Goal: Transaction & Acquisition: Purchase product/service

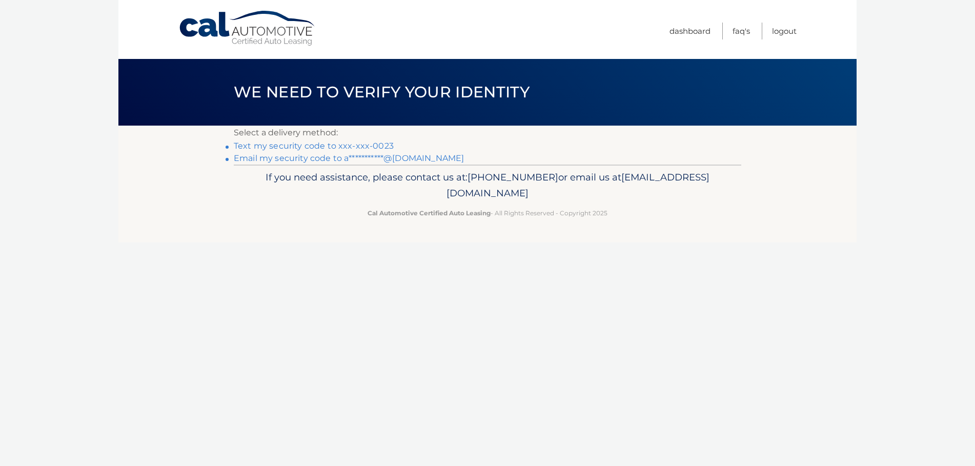
click at [289, 147] on link "Text my security code to xxx-xxx-0023" at bounding box center [314, 146] width 160 height 10
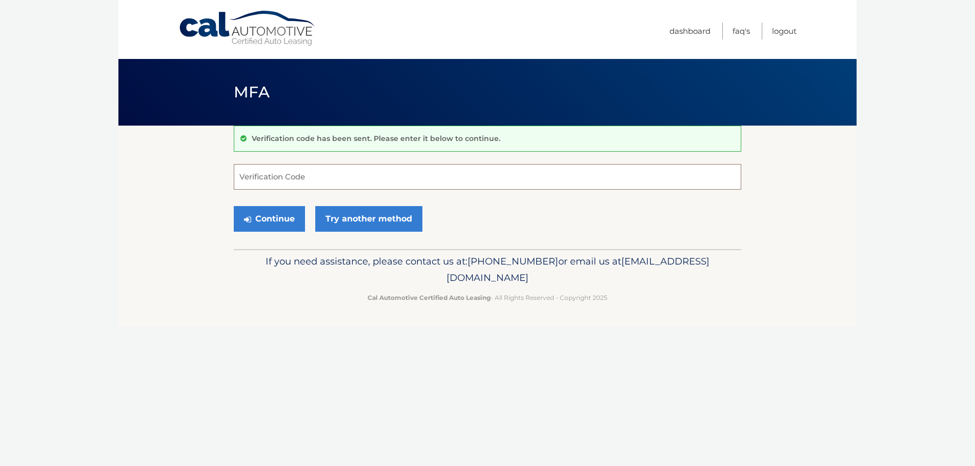
click at [277, 173] on input "Verification Code" at bounding box center [487, 177] width 507 height 26
type input "422334"
click at [290, 215] on button "Continue" at bounding box center [269, 219] width 71 height 26
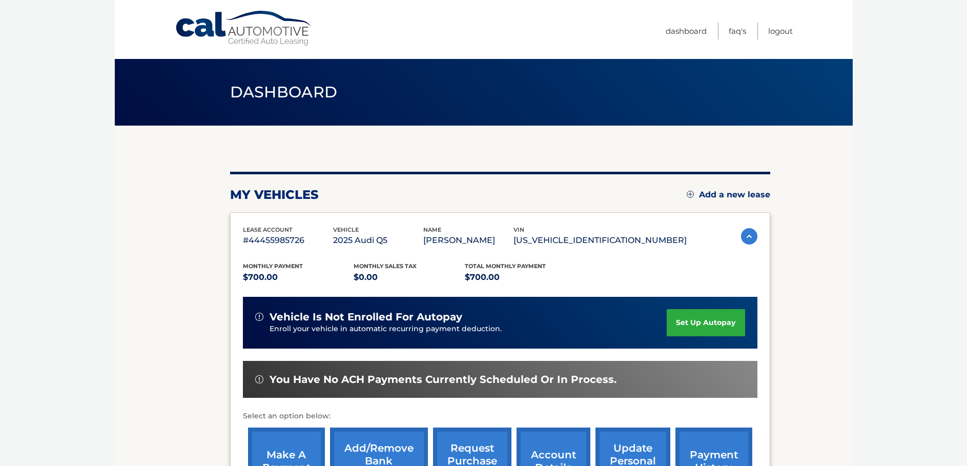
drag, startPoint x: 105, startPoint y: 0, endPoint x: 872, endPoint y: 220, distance: 798.2
click at [872, 220] on body "Cal Automotive Menu Dashboard FAQ's Logout" at bounding box center [483, 233] width 967 height 466
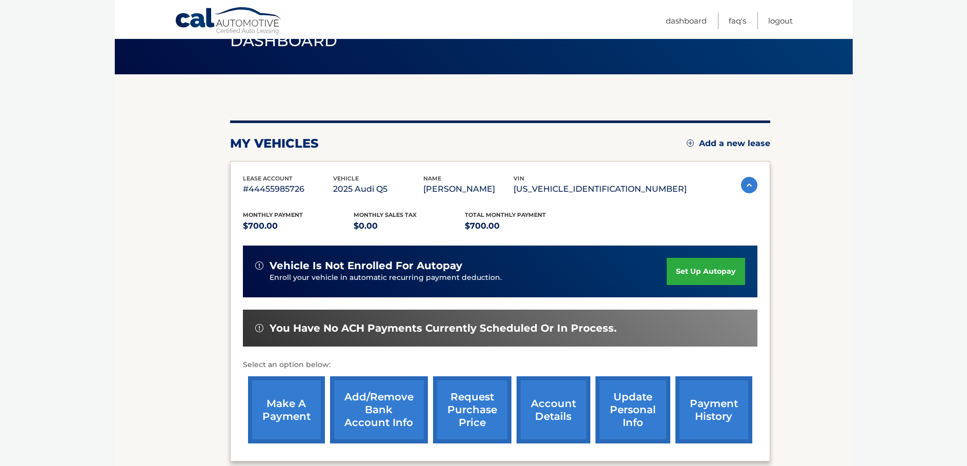
scroll to position [103, 0]
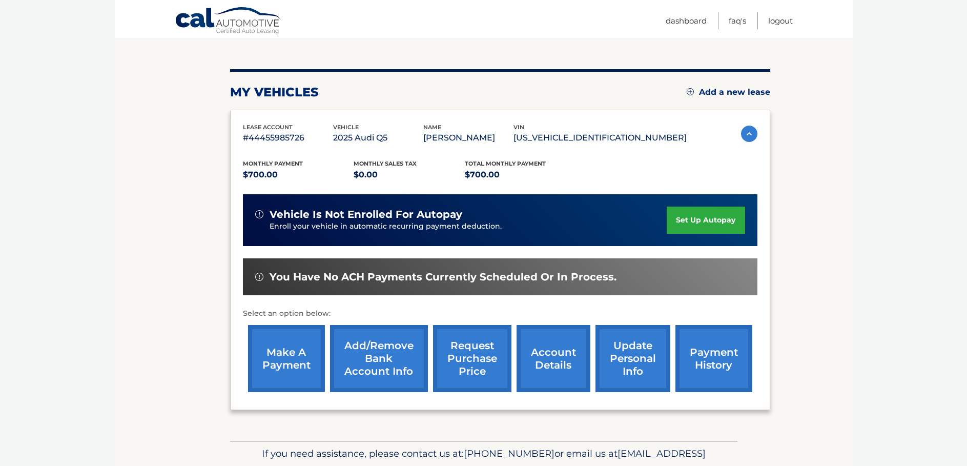
click at [690, 353] on link "payment history" at bounding box center [714, 358] width 77 height 67
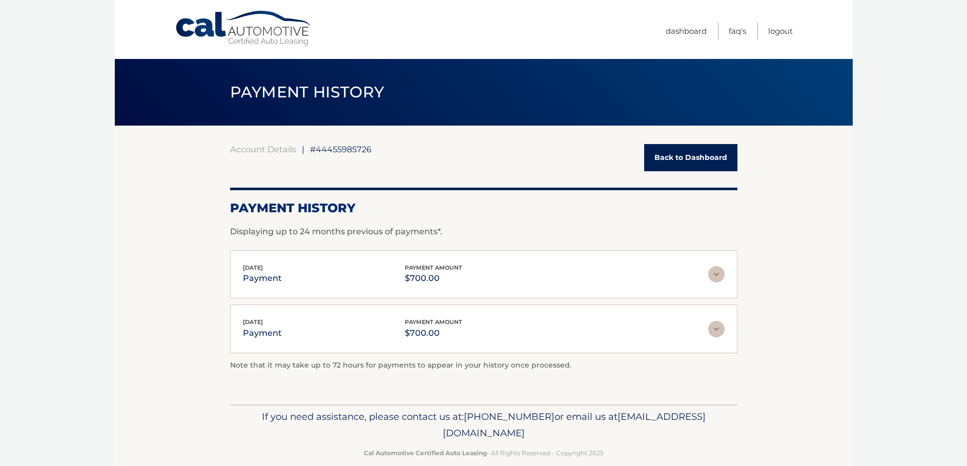
click at [675, 155] on link "Back to Dashboard" at bounding box center [690, 157] width 93 height 27
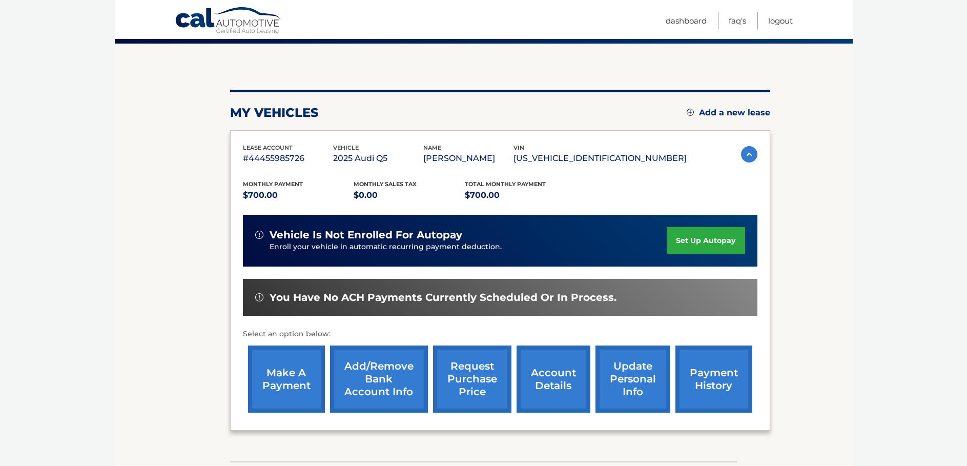
scroll to position [103, 0]
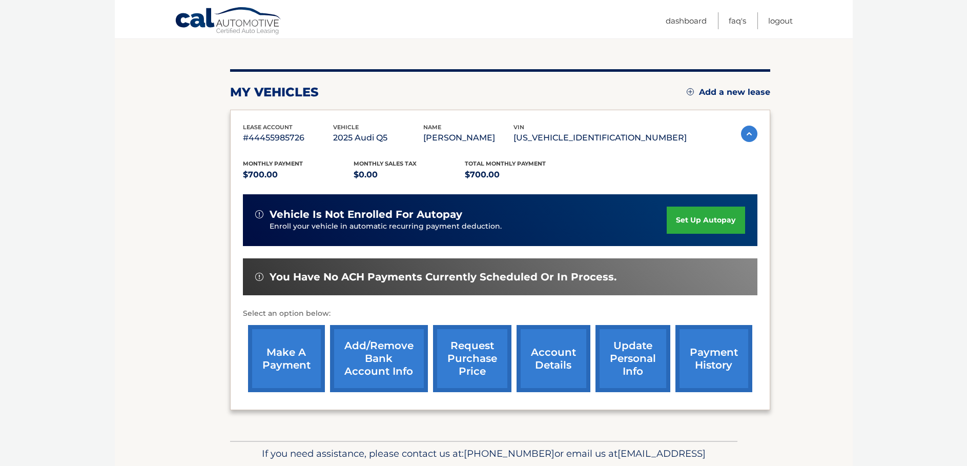
click at [550, 356] on link "account details" at bounding box center [554, 358] width 74 height 67
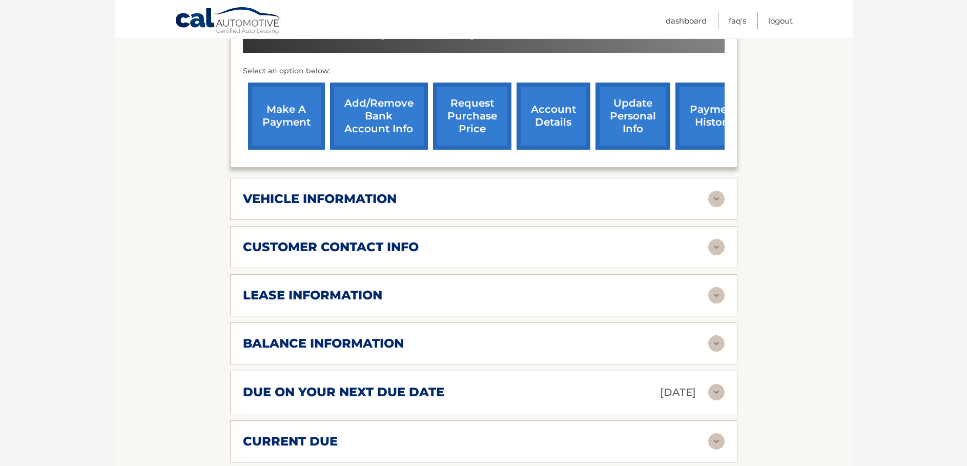
scroll to position [410, 0]
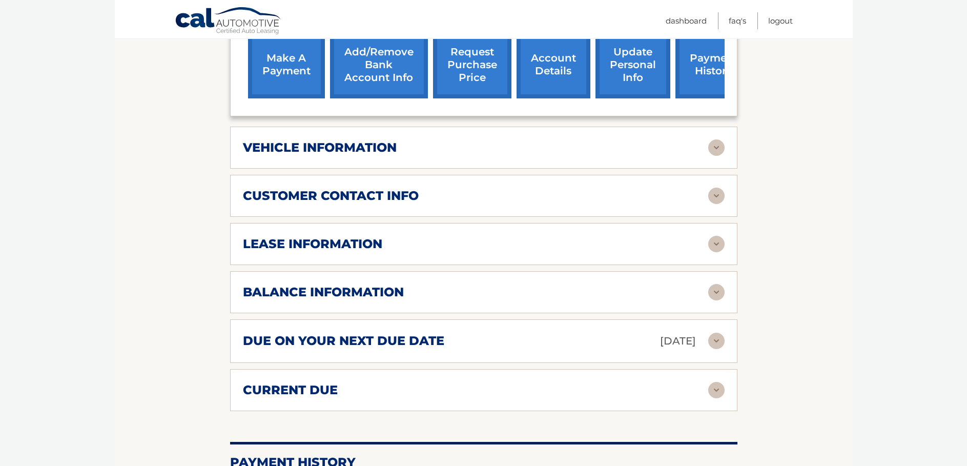
click at [426, 250] on div "lease information" at bounding box center [475, 243] width 465 height 15
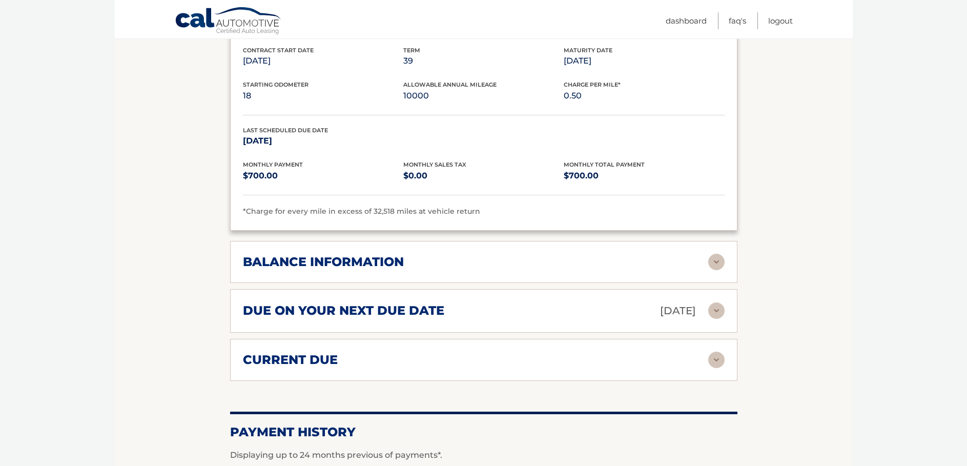
scroll to position [666, 0]
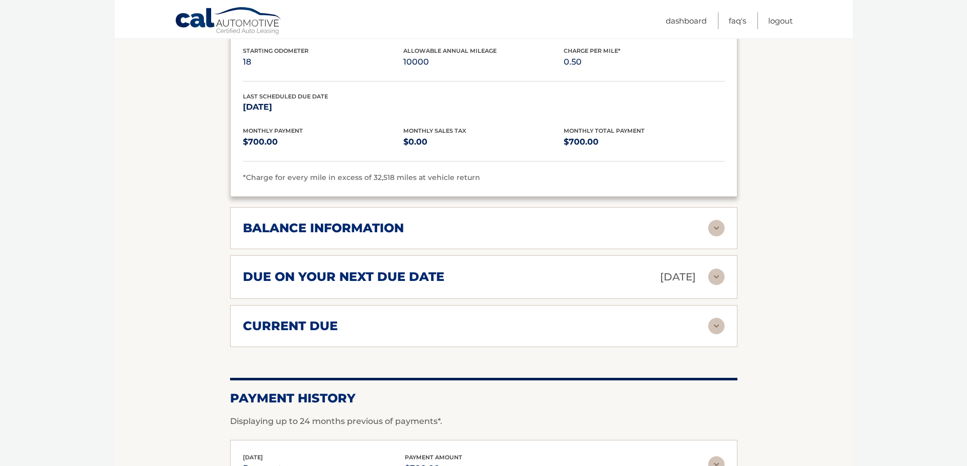
click at [291, 236] on h2 "balance information" at bounding box center [323, 227] width 161 height 15
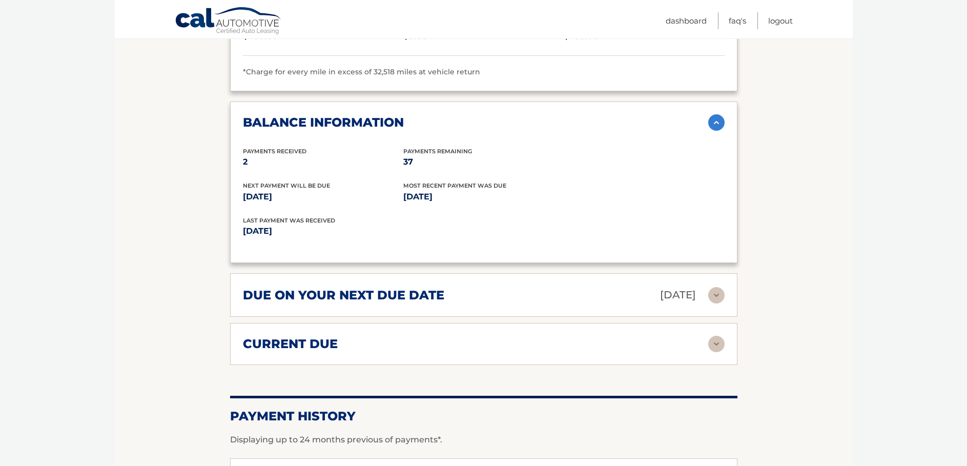
scroll to position [820, 0]
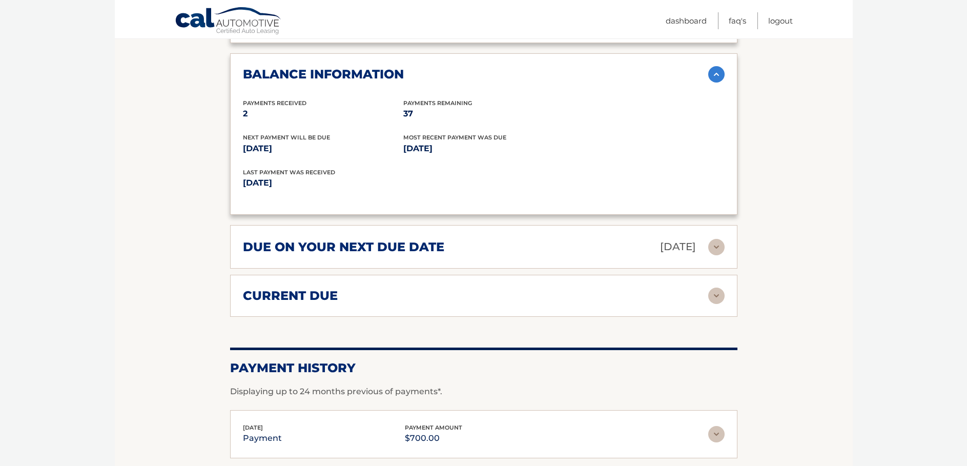
click at [306, 255] on h2 "due on your next due date" at bounding box center [343, 246] width 201 height 15
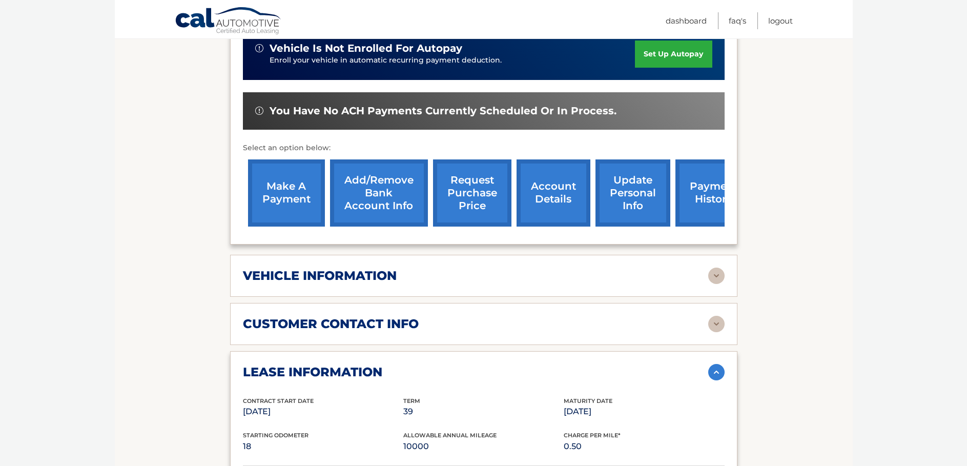
scroll to position [256, 0]
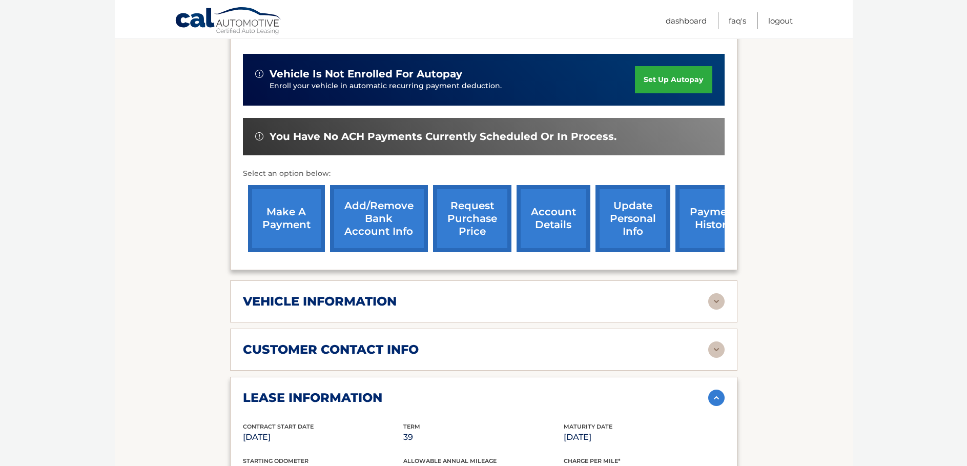
click at [280, 229] on link "make a payment" at bounding box center [286, 218] width 77 height 67
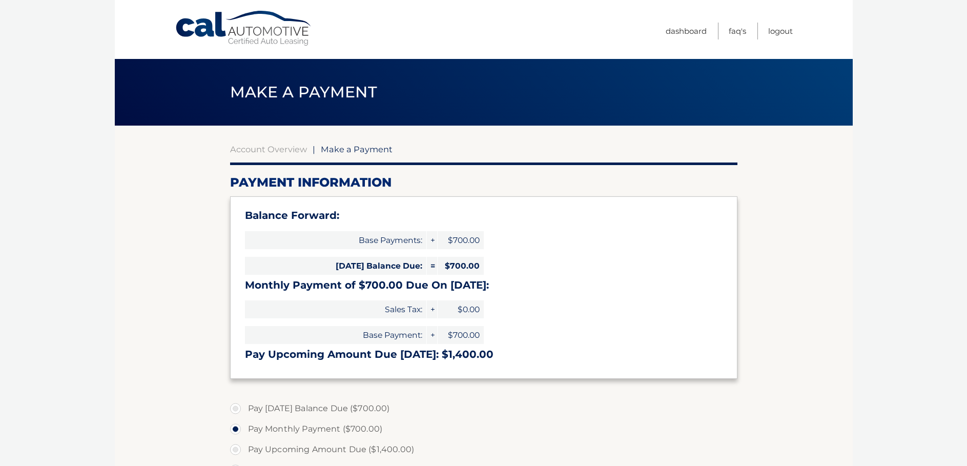
select select "MmZmZmNlMTctYmQyMy00MWQ3LWEwYjQtOWNmYTZjMDQ5ODU2"
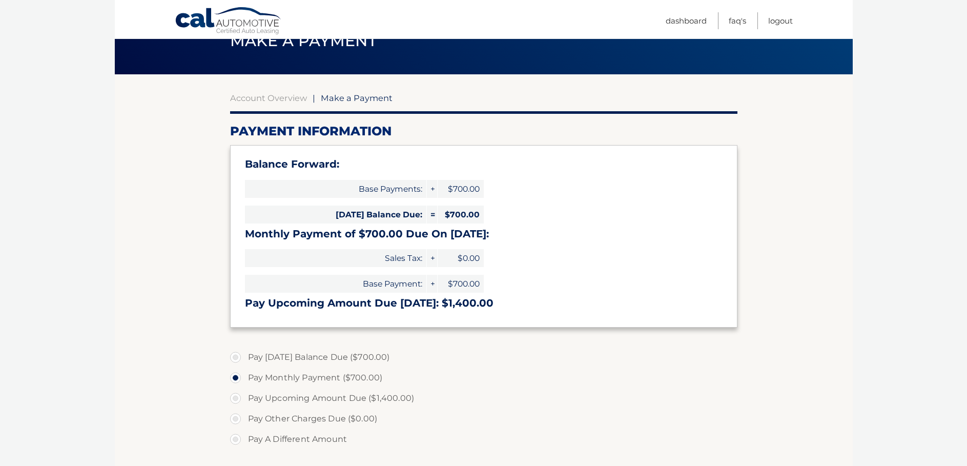
click at [237, 354] on label "Pay Today's Balance Due ($700.00)" at bounding box center [483, 357] width 507 height 21
click at [237, 354] on input "Pay Today's Balance Due ($700.00)" at bounding box center [239, 355] width 10 height 16
radio input "true"
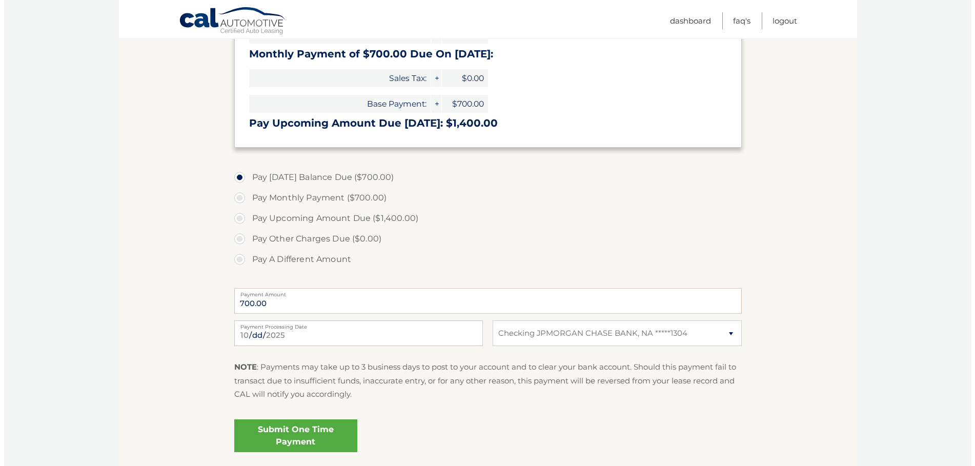
scroll to position [256, 0]
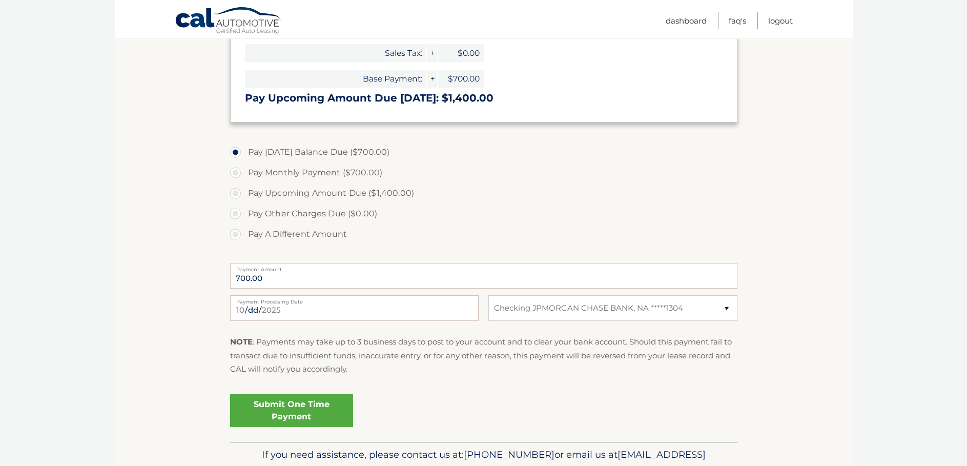
click at [282, 404] on link "Submit One Time Payment" at bounding box center [291, 410] width 123 height 33
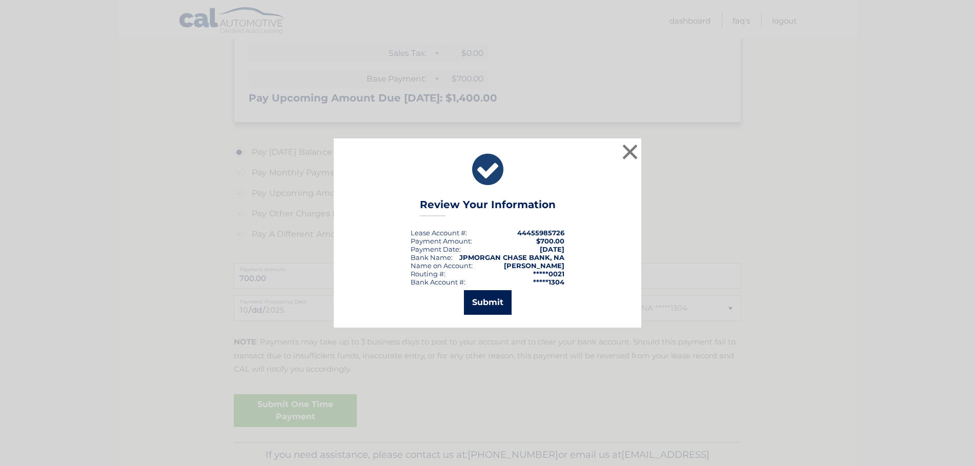
click at [473, 296] on button "Submit" at bounding box center [488, 302] width 48 height 25
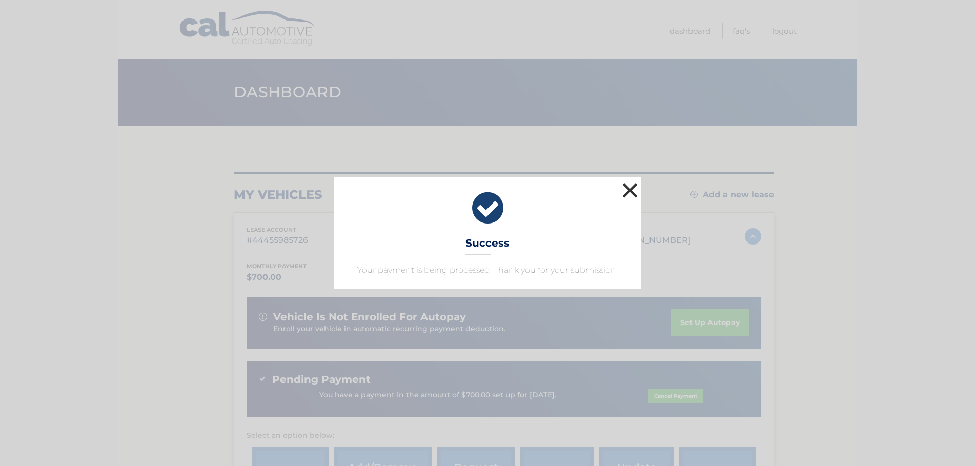
click at [624, 188] on button "×" at bounding box center [630, 190] width 21 height 21
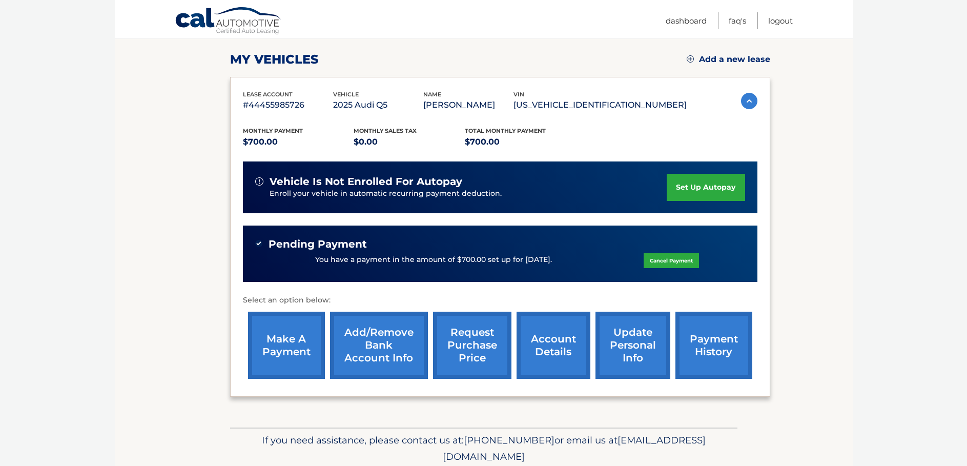
scroll to position [154, 0]
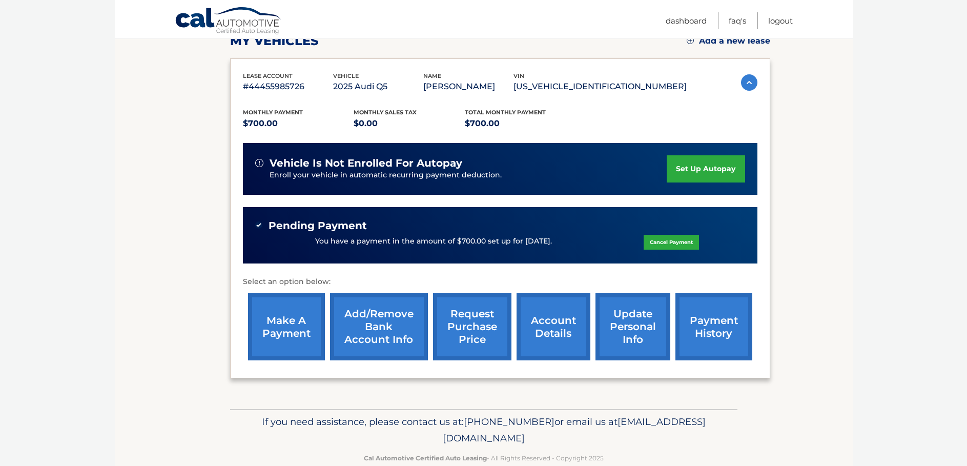
click at [302, 316] on link "make a payment" at bounding box center [286, 326] width 77 height 67
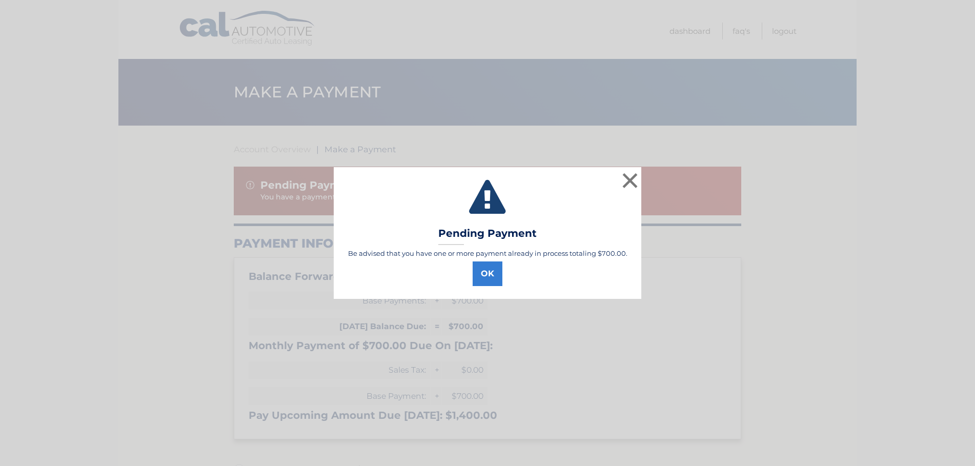
select select "MmZmZmNlMTctYmQyMy00MWQ3LWEwYjQtOWNmYTZjMDQ5ODU2"
click at [481, 271] on button "OK" at bounding box center [488, 273] width 30 height 25
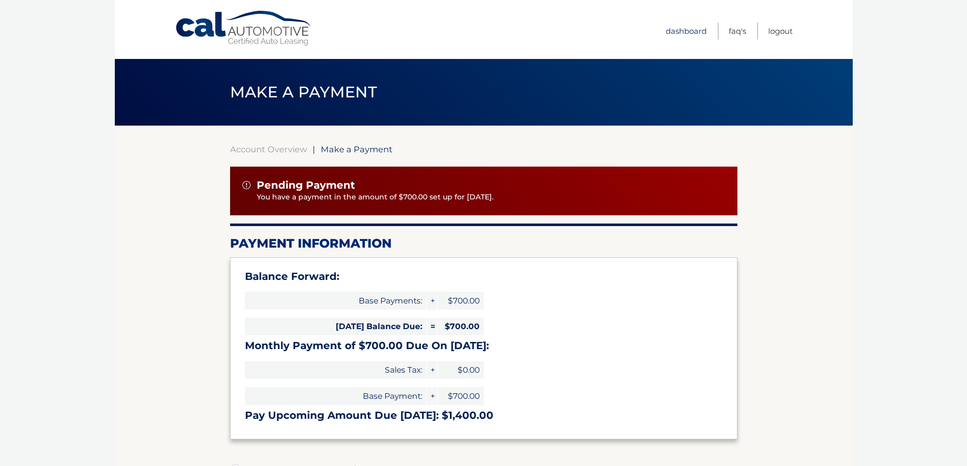
click at [672, 33] on link "Dashboard" at bounding box center [686, 31] width 41 height 17
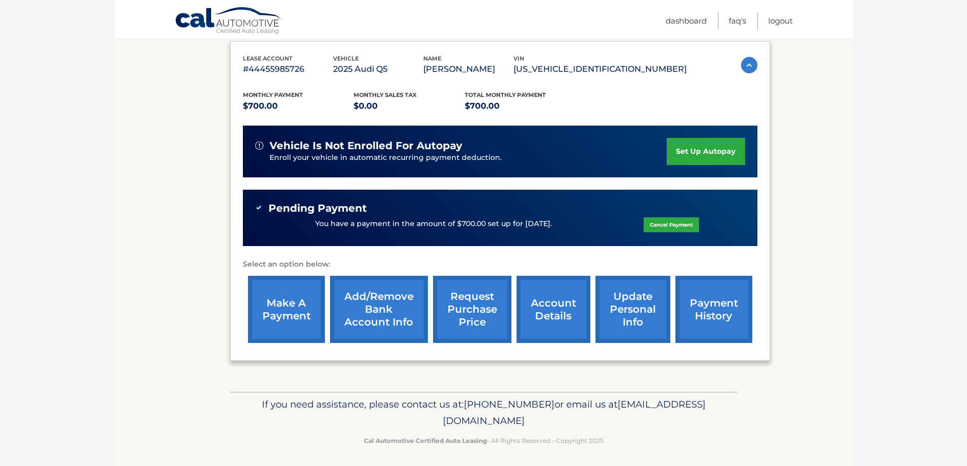
scroll to position [175, 0]
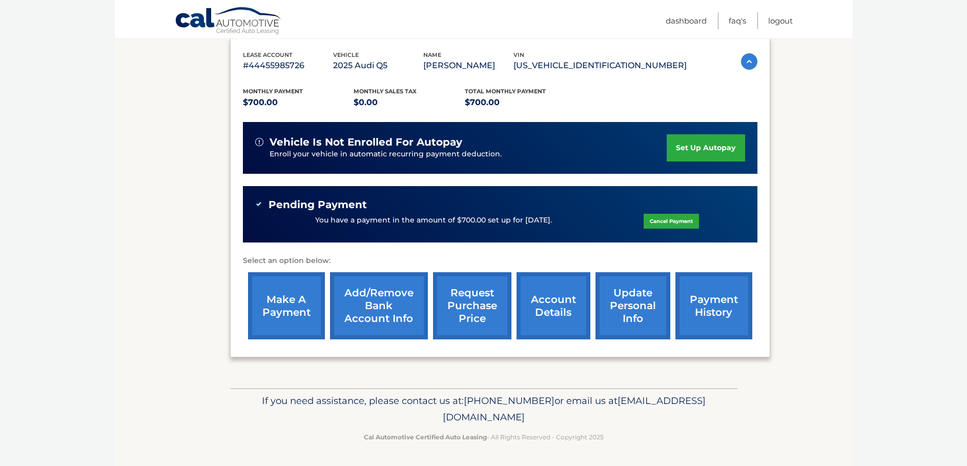
click at [641, 304] on link "update personal info" at bounding box center [633, 305] width 75 height 67
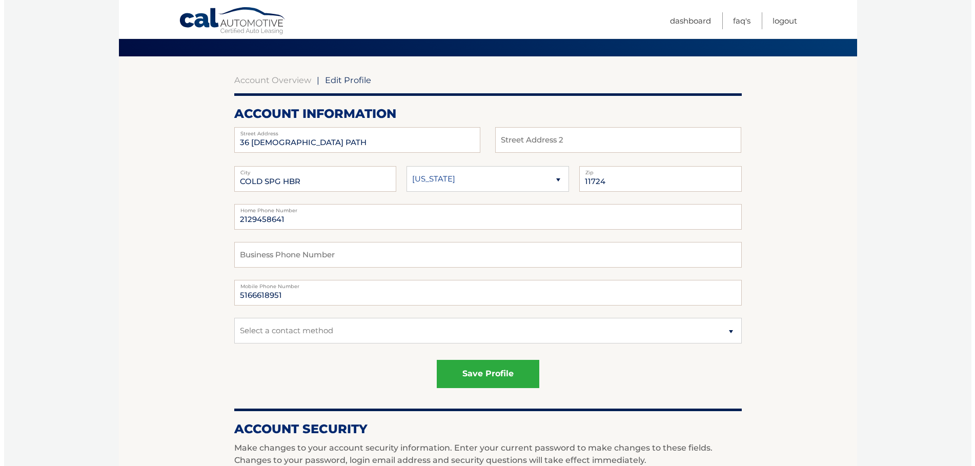
scroll to position [51, 0]
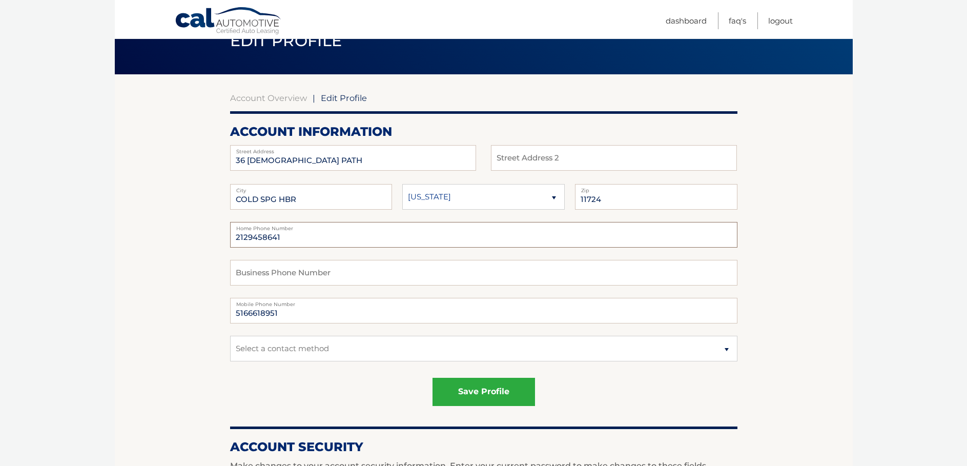
drag, startPoint x: 309, startPoint y: 237, endPoint x: 232, endPoint y: 238, distance: 76.4
click at [232, 238] on input "2129458641" at bounding box center [483, 235] width 507 height 26
type input "9179720023"
click at [348, 352] on select "Select a contact method Mobile Home" at bounding box center [483, 349] width 507 height 26
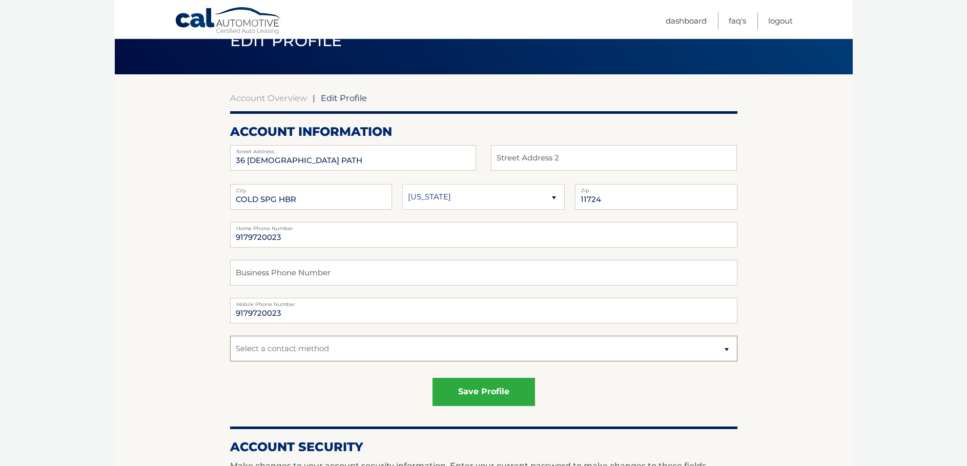
select select "1"
click at [230, 336] on select "Select a contact method Mobile Home" at bounding box center [483, 349] width 507 height 26
click at [454, 394] on button "save profile" at bounding box center [484, 392] width 103 height 28
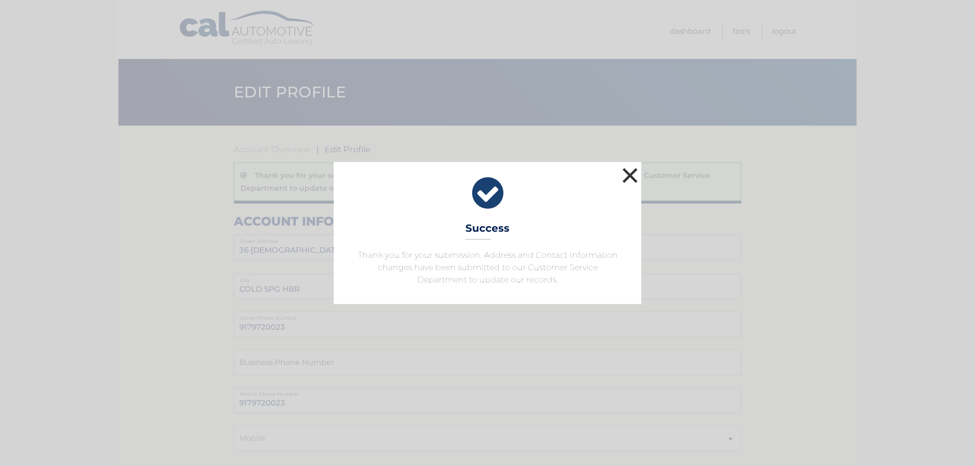
click at [624, 173] on button "×" at bounding box center [630, 175] width 21 height 21
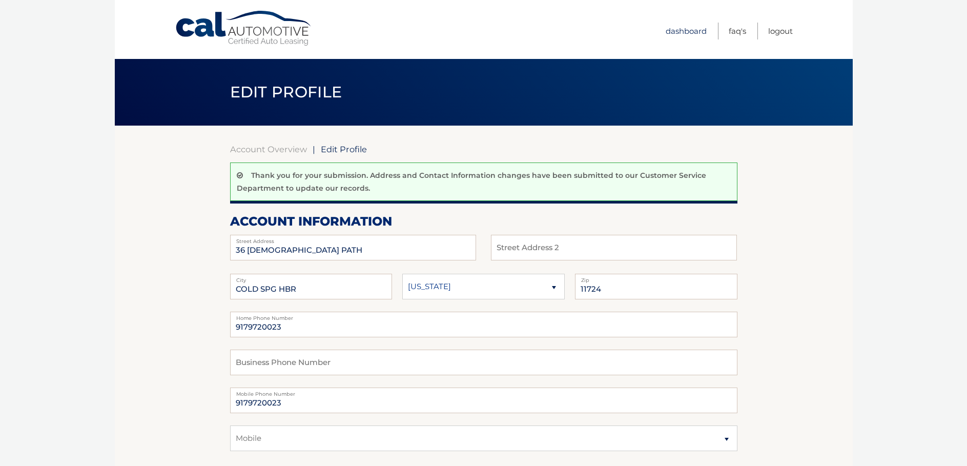
click at [692, 31] on link "Dashboard" at bounding box center [686, 31] width 41 height 17
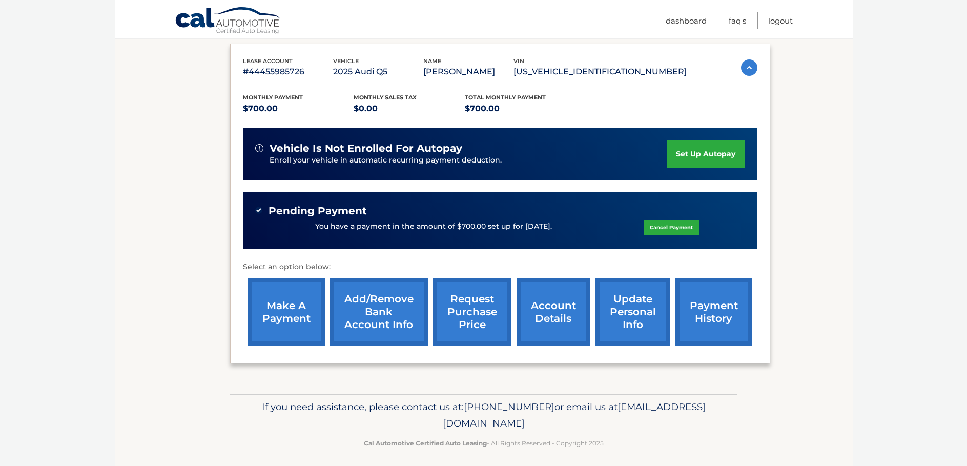
scroll to position [175, 0]
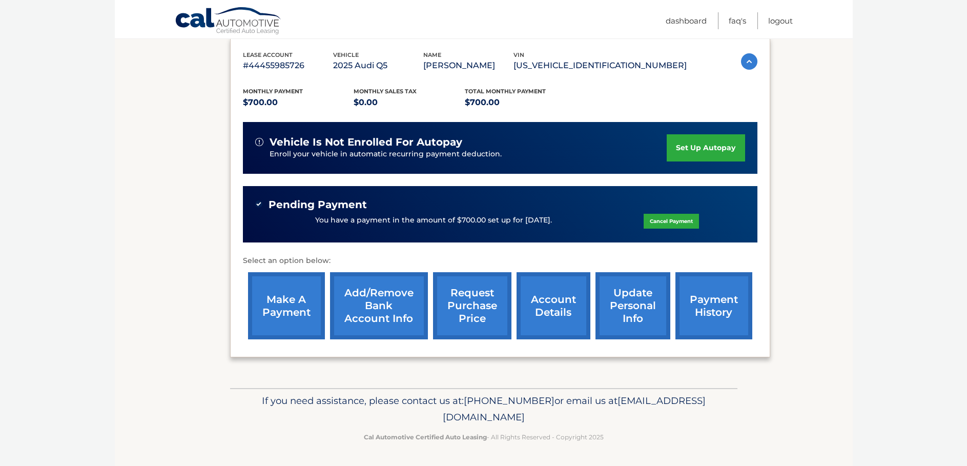
click at [286, 316] on link "make a payment" at bounding box center [286, 305] width 77 height 67
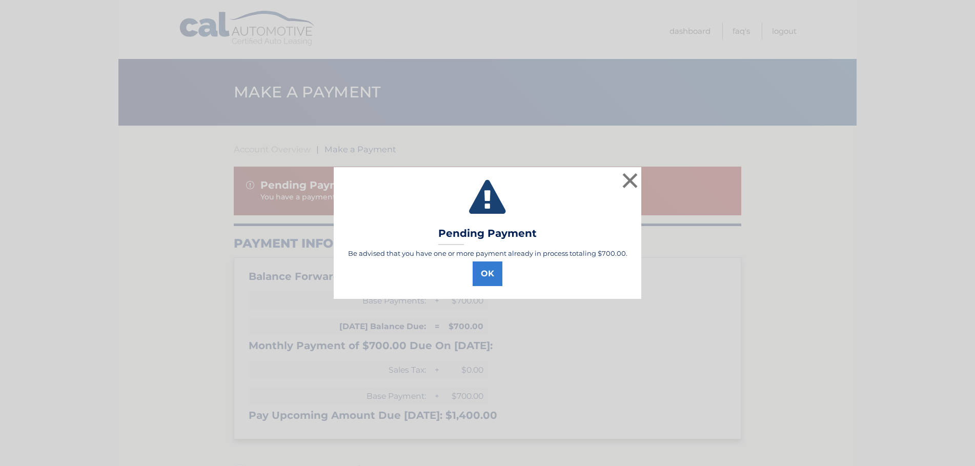
select select "MmZmZmNlMTctYmQyMy00MWQ3LWEwYjQtOWNmYTZjMDQ5ODU2"
click at [498, 276] on button "OK" at bounding box center [488, 273] width 30 height 25
